Goal: Communication & Community: Answer question/provide support

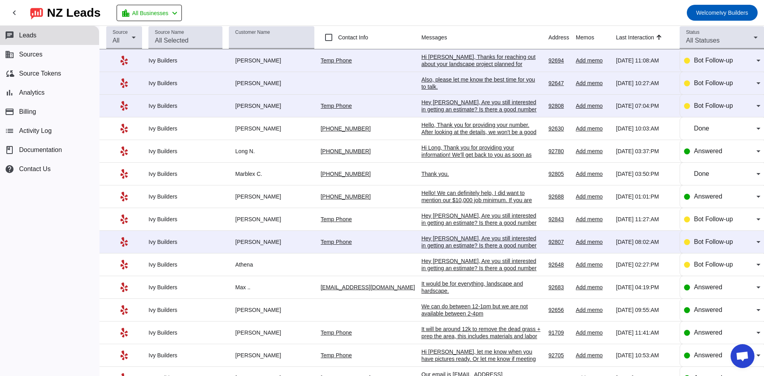
click at [433, 109] on div "Hey [PERSON_NAME], Are you still interested in getting an estimate? Is there a …" at bounding box center [481, 109] width 119 height 21
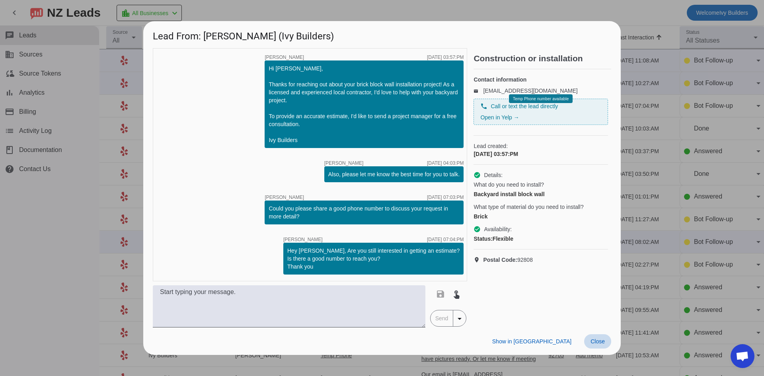
click at [592, 345] on span "Close" at bounding box center [598, 341] width 14 height 6
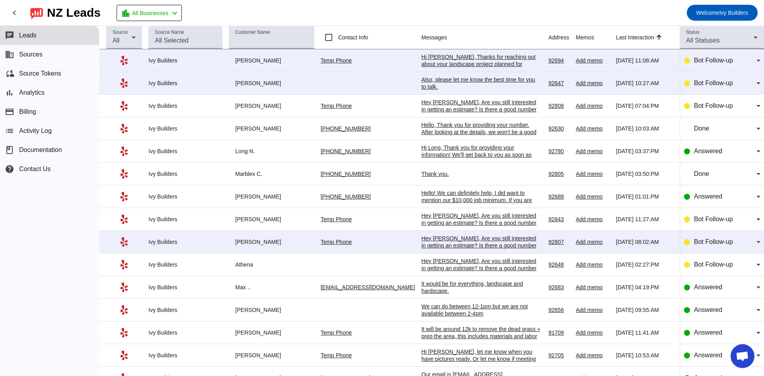
click at [445, 76] on div "Also, please let me know the best time for you to talk.​" at bounding box center [481, 83] width 119 height 14
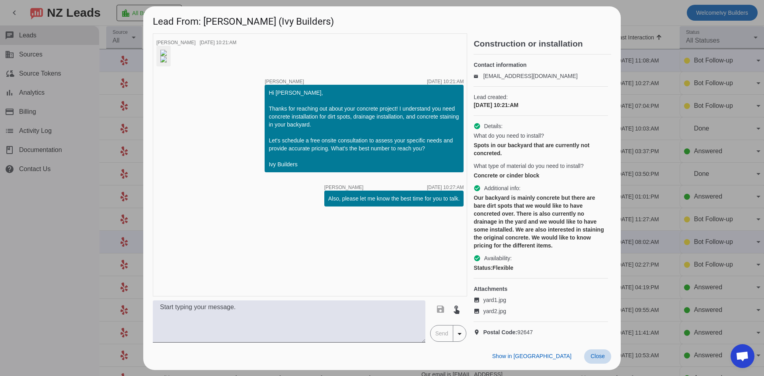
click at [598, 359] on span "Close" at bounding box center [598, 356] width 14 height 6
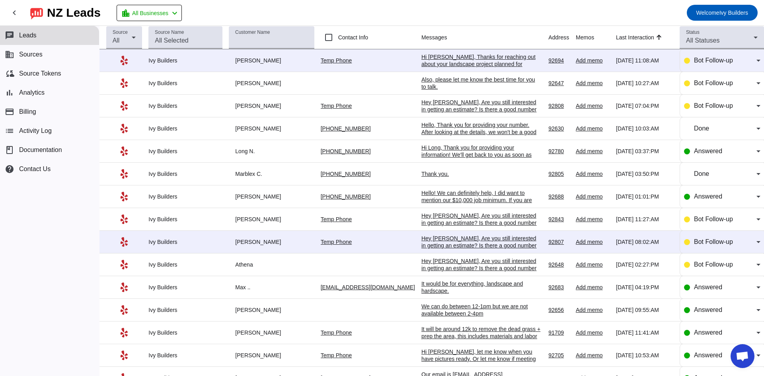
click at [448, 192] on div "Hello! We can definitely help, I did want to mention our $10,000 job minimum. I…" at bounding box center [481, 207] width 119 height 36
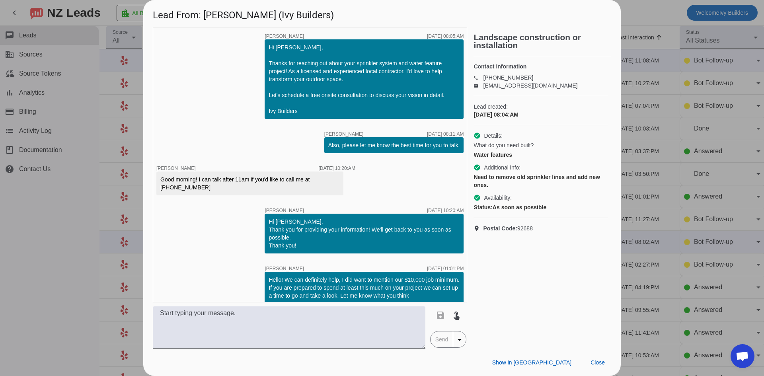
scroll to position [8, 0]
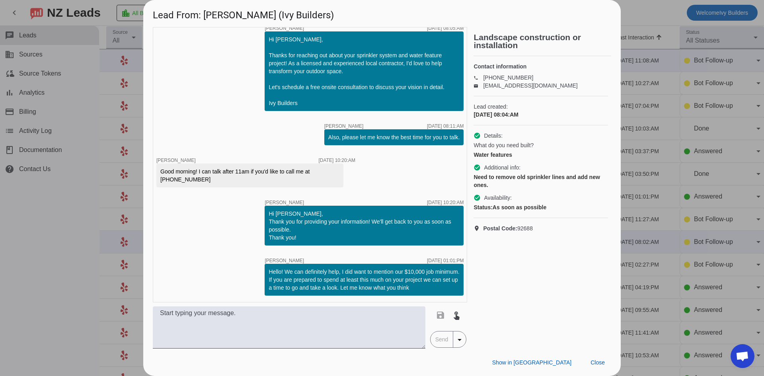
drag, startPoint x: 417, startPoint y: 287, endPoint x: 251, endPoint y: 268, distance: 167.5
click at [251, 268] on div "timer close [PERSON_NAME] [DATE] 08:05:AM Hi [PERSON_NAME], Thanks for reaching…" at bounding box center [310, 164] width 315 height 275
copy div "Hello! We can definitely help, I did want to mention our $10,000 job minimum. I…"
click at [600, 357] on span at bounding box center [597, 363] width 27 height 14
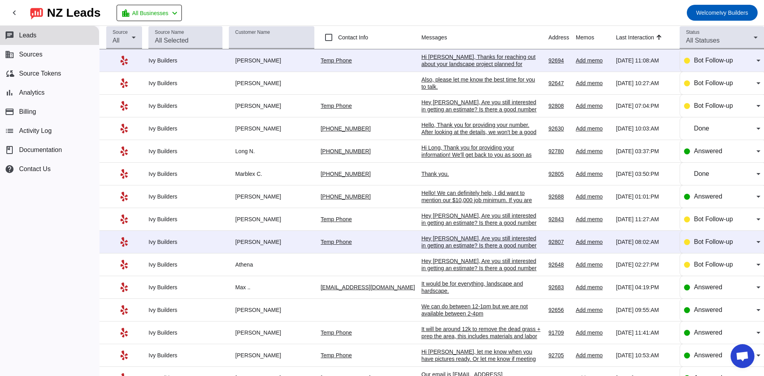
click at [459, 79] on div "Also, please let me know the best time for you to talk.​" at bounding box center [481, 83] width 119 height 14
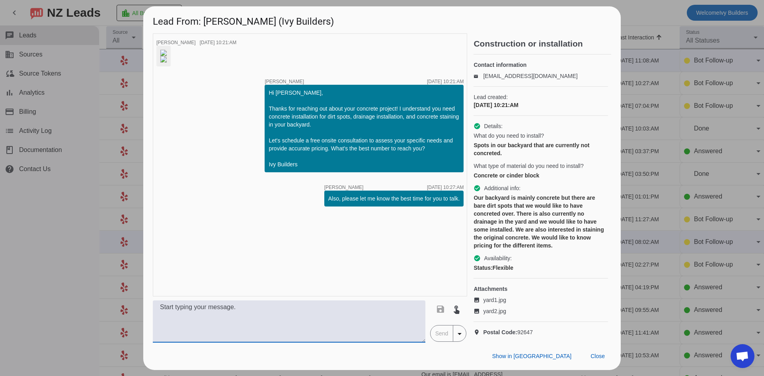
click at [334, 322] on textarea at bounding box center [289, 322] width 273 height 42
paste textarea "Hello! We can definitely help, I did want to mention our $10,000 job minimum. I…"
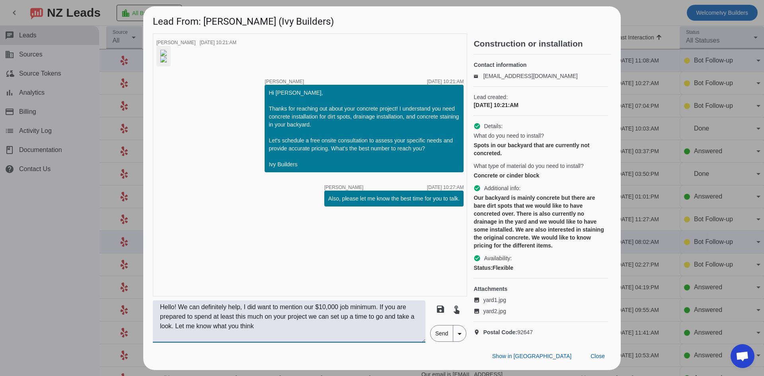
type textarea "Hello! We can definitely help, I did want to mention our $10,000 job minimum. I…"
click at [449, 342] on span "Send" at bounding box center [442, 334] width 23 height 16
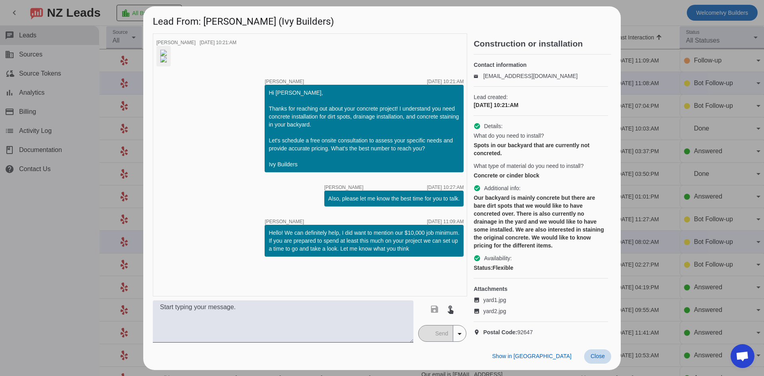
click at [594, 359] on span "Close" at bounding box center [598, 356] width 14 height 6
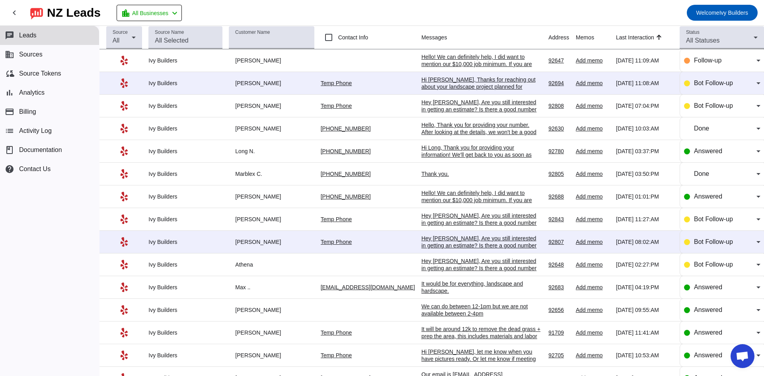
click at [438, 78] on div "Hi [PERSON_NAME], Thanks for reaching out about your landscape project planned …" at bounding box center [481, 101] width 119 height 50
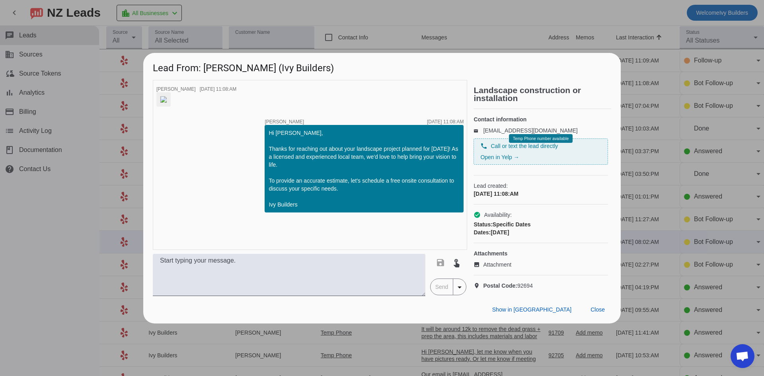
click at [167, 103] on img at bounding box center [163, 99] width 6 height 6
click at [252, 287] on textarea at bounding box center [289, 275] width 273 height 42
paste textarea "Hello! We can definitely help, I did want to mention our $10,000 job minimum. I…"
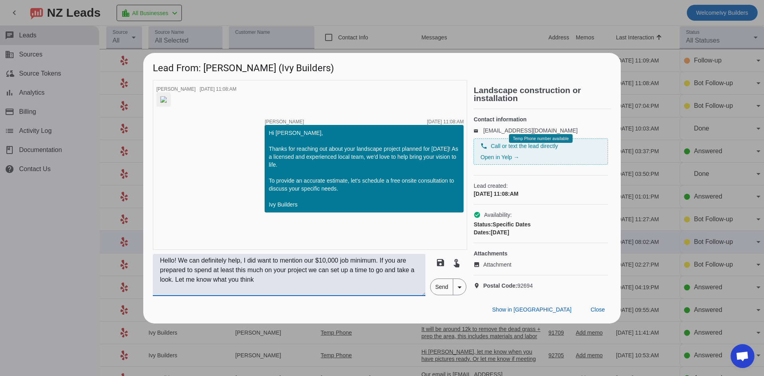
type textarea "Hello! We can definitely help, I did want to mention our $10,000 job minimum. I…"
click at [445, 295] on span "Send" at bounding box center [442, 287] width 23 height 16
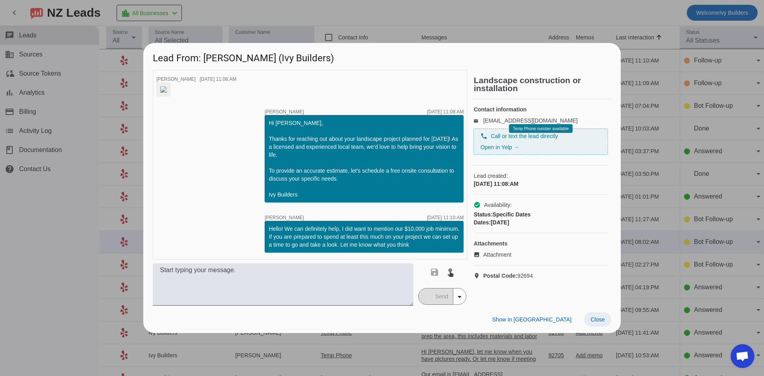
click at [599, 323] on span "Close" at bounding box center [598, 319] width 14 height 6
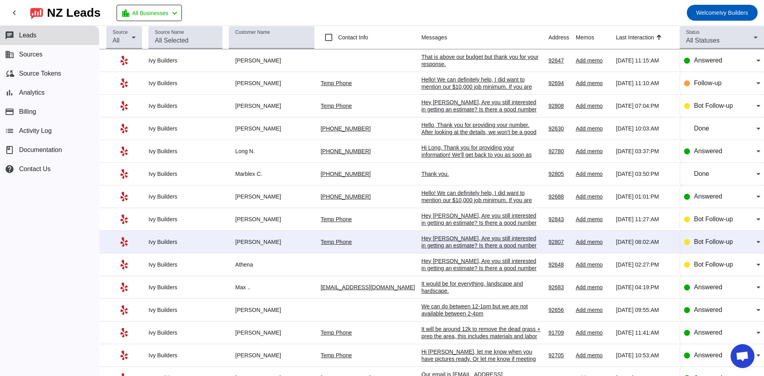
click at [232, 13] on mat-toolbar-row "chevron_left [GEOGRAPHIC_DATA] Leads location_city All Businesses chevron_left …" at bounding box center [382, 12] width 764 height 25
click at [700, 61] on span "Answered" at bounding box center [708, 60] width 28 height 7
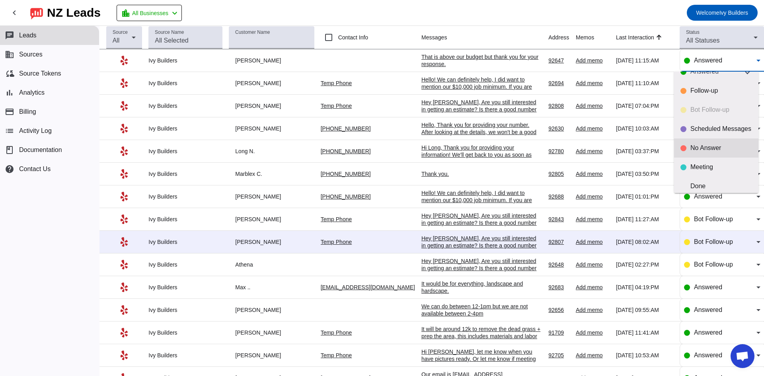
scroll to position [19, 0]
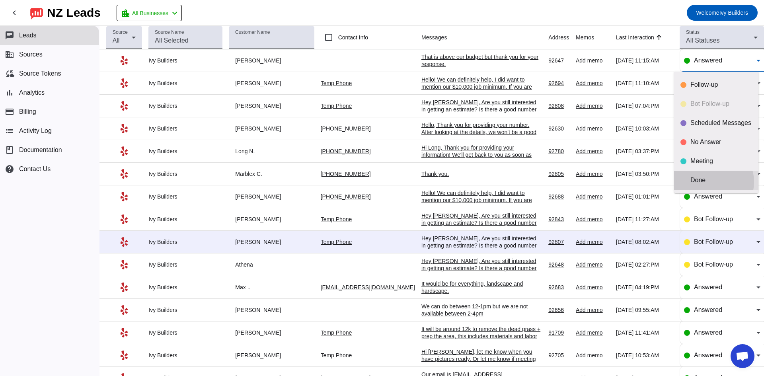
click at [711, 182] on div "Done" at bounding box center [722, 180] width 62 height 8
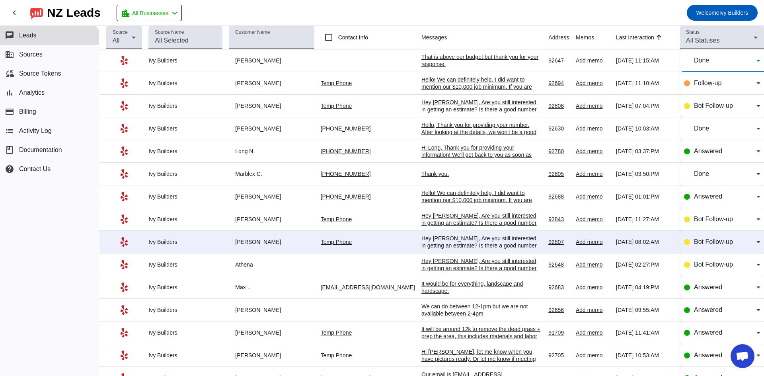
click at [430, 61] on div "That is above our budget but thank you for your response." at bounding box center [481, 60] width 119 height 14
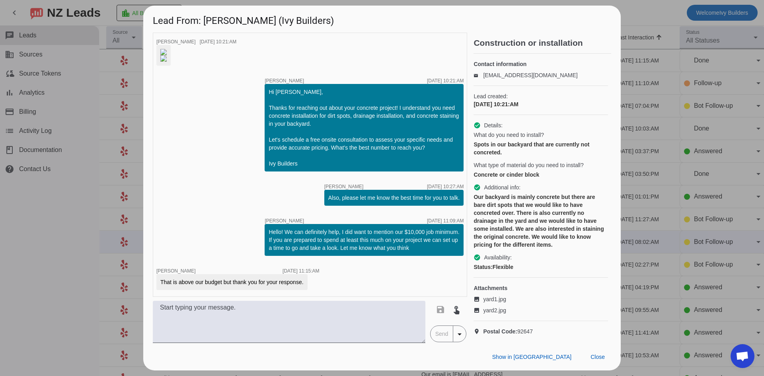
scroll to position [32, 0]
click at [598, 360] on span "Close" at bounding box center [598, 357] width 14 height 6
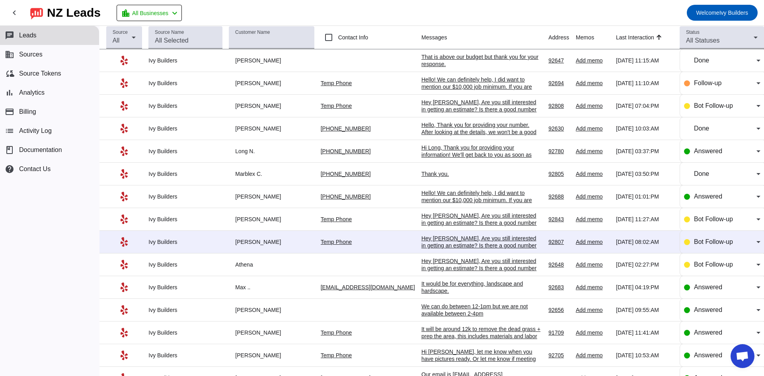
click at [430, 21] on mat-toolbar-row "chevron_left [GEOGRAPHIC_DATA] Leads location_city All Businesses chevron_left …" at bounding box center [382, 12] width 764 height 25
